Goal: Check status: Check status

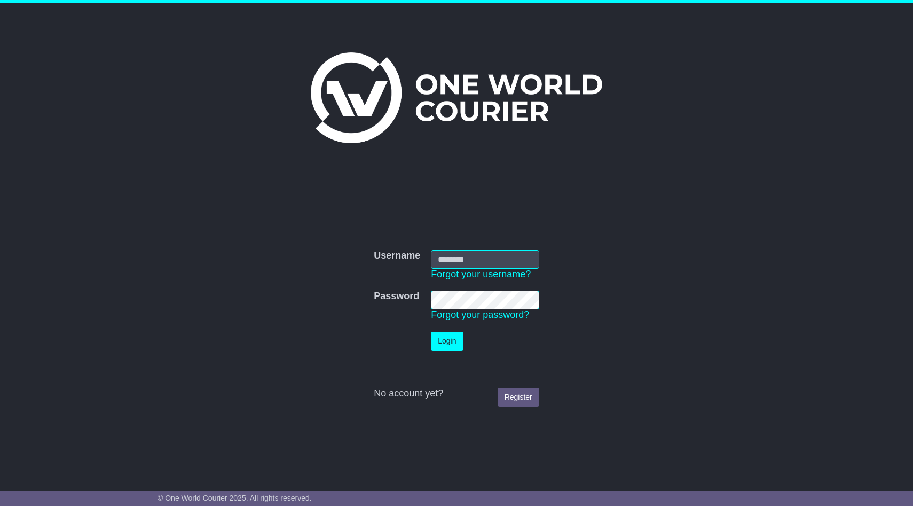
type input "**********"
click at [452, 343] on button "Login" at bounding box center [447, 341] width 32 height 19
